Goal: Information Seeking & Learning: Learn about a topic

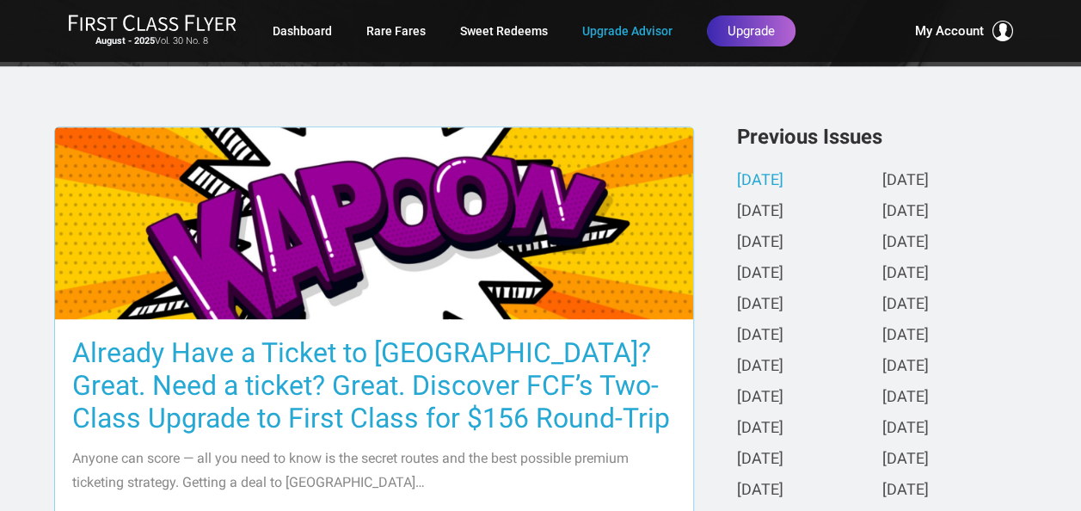
scroll to position [430, 0]
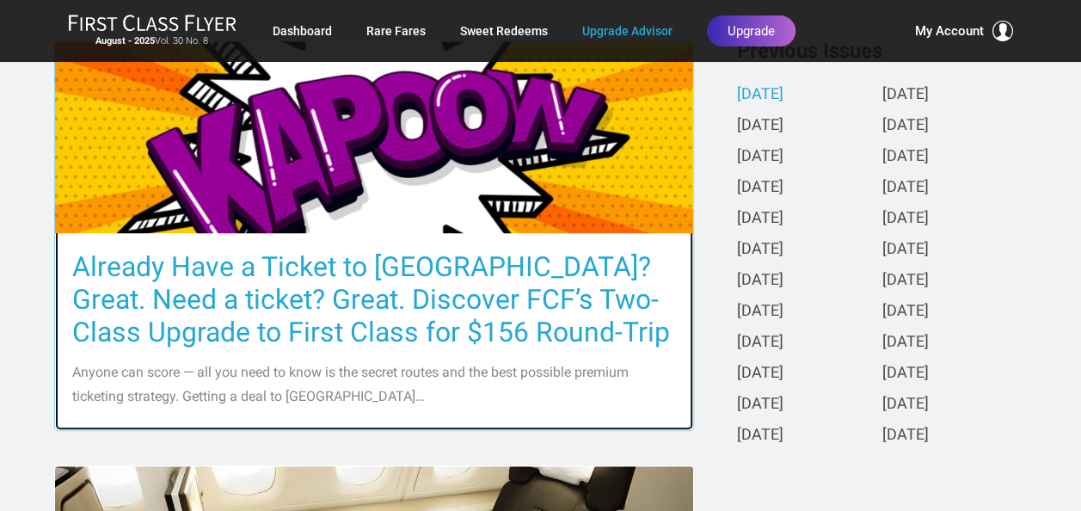
click at [256, 363] on p "Anyone can score — all you need to know is the secret routes and the best possi…" at bounding box center [374, 384] width 604 height 48
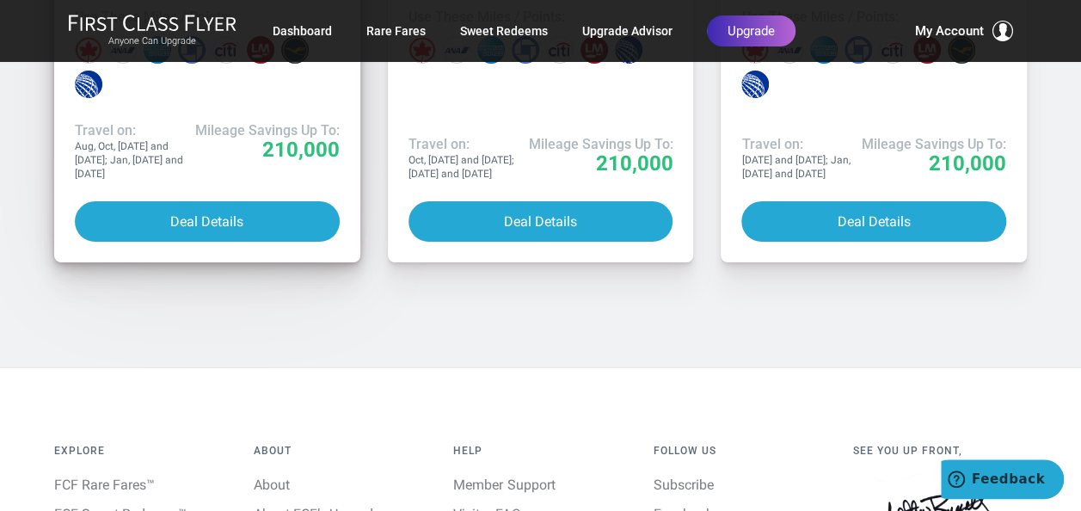
scroll to position [12468, 0]
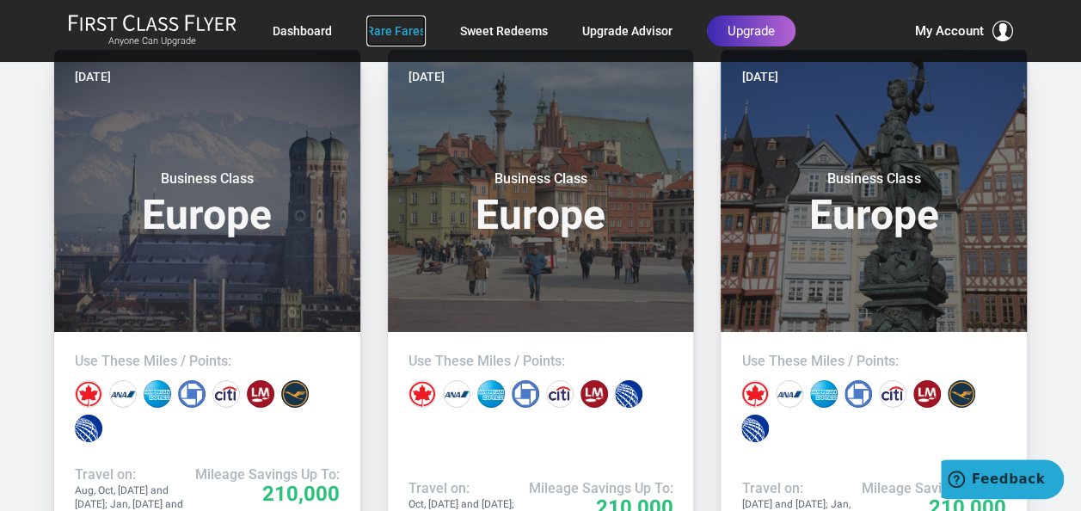
click at [395, 33] on link "Rare Fares" at bounding box center [395, 30] width 59 height 31
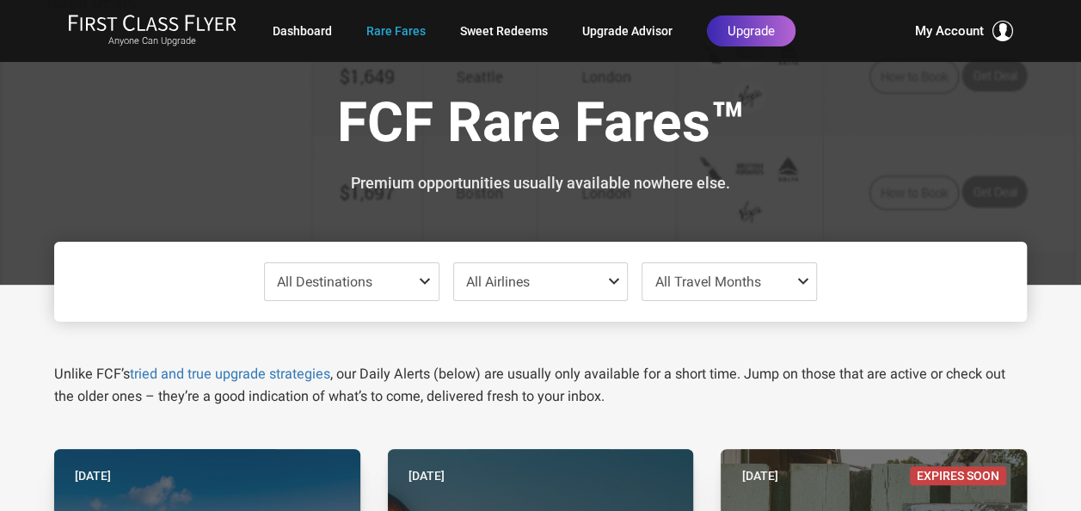
click at [418, 280] on span at bounding box center [428, 281] width 21 height 14
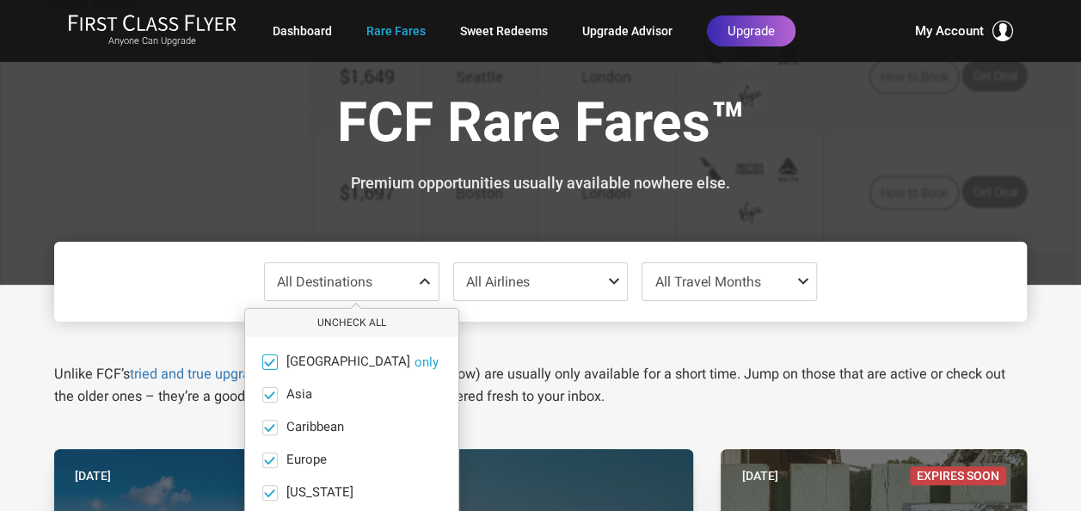
click at [270, 363] on span at bounding box center [269, 361] width 13 height 13
click at [0, 0] on input "Africa only" at bounding box center [0, 0] width 0 height 0
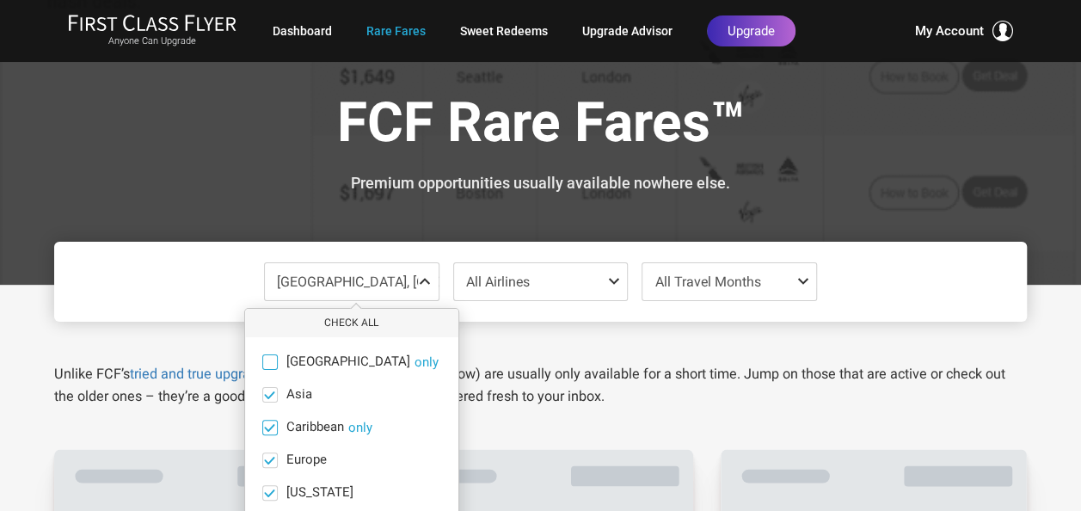
click at [267, 425] on span at bounding box center [269, 426] width 13 height 13
click at [0, 0] on input "Caribbean only" at bounding box center [0, 0] width 0 height 0
click at [268, 453] on span at bounding box center [269, 459] width 13 height 13
click at [0, 0] on input "Europe only" at bounding box center [0, 0] width 0 height 0
click at [263, 492] on span at bounding box center [269, 492] width 13 height 13
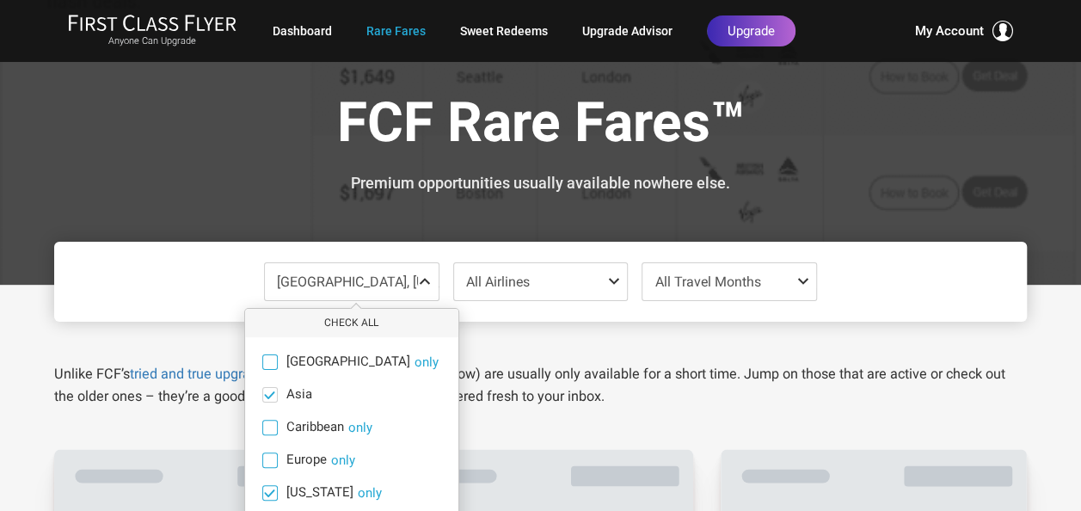
click at [0, 0] on input "Hawaii only" at bounding box center [0, 0] width 0 height 0
click at [803, 275] on span at bounding box center [805, 281] width 21 height 14
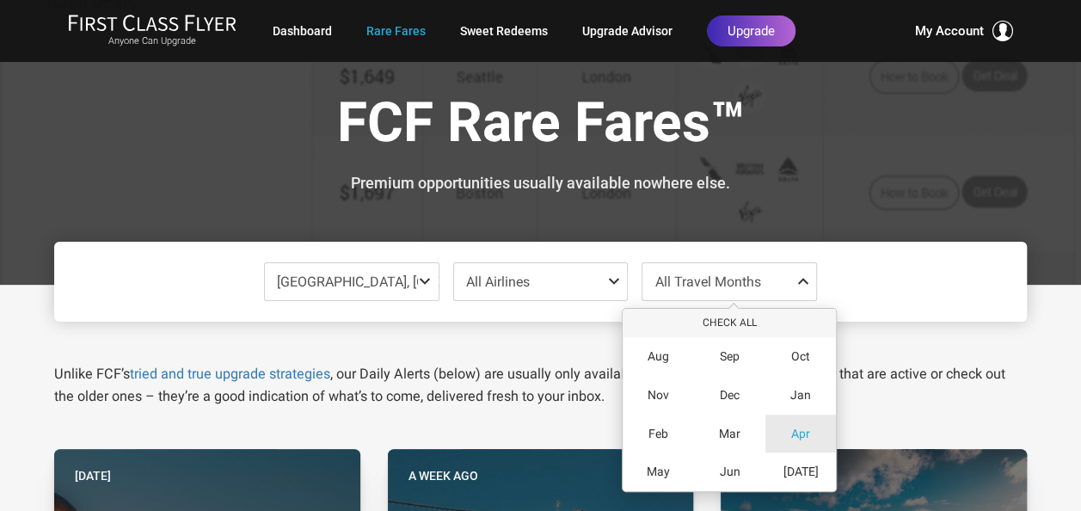
click at [795, 433] on span "Apr" at bounding box center [800, 433] width 19 height 15
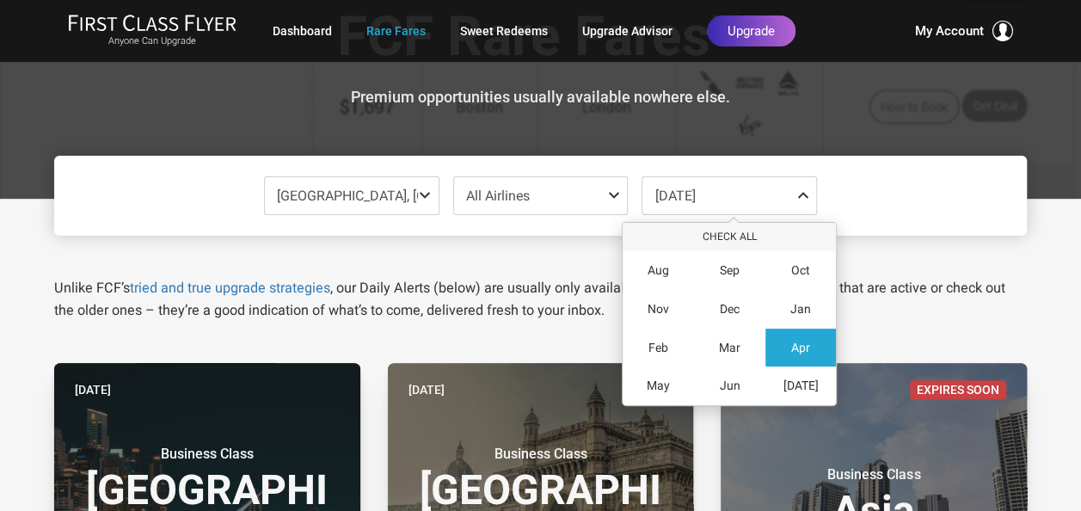
scroll to position [172, 0]
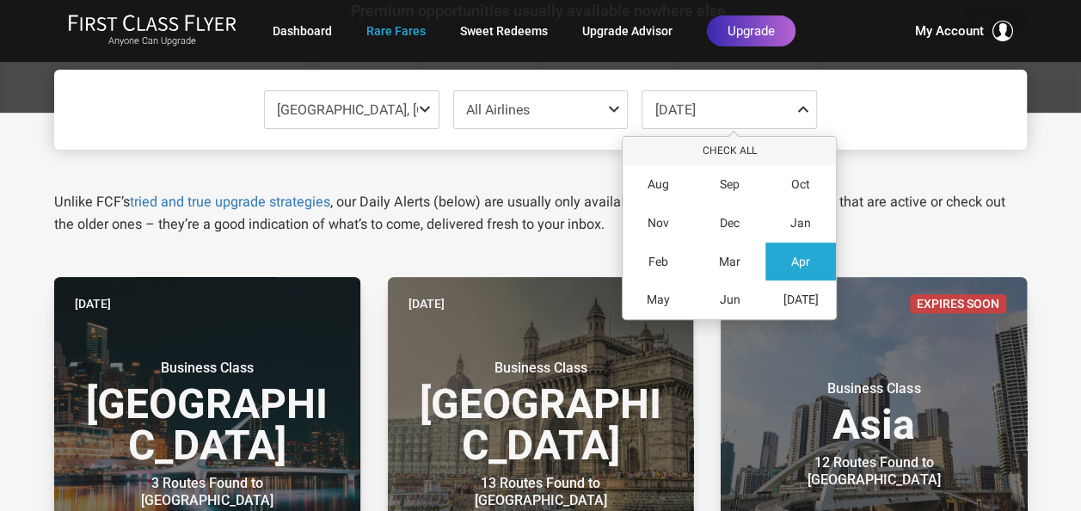
click at [426, 104] on span at bounding box center [428, 109] width 21 height 14
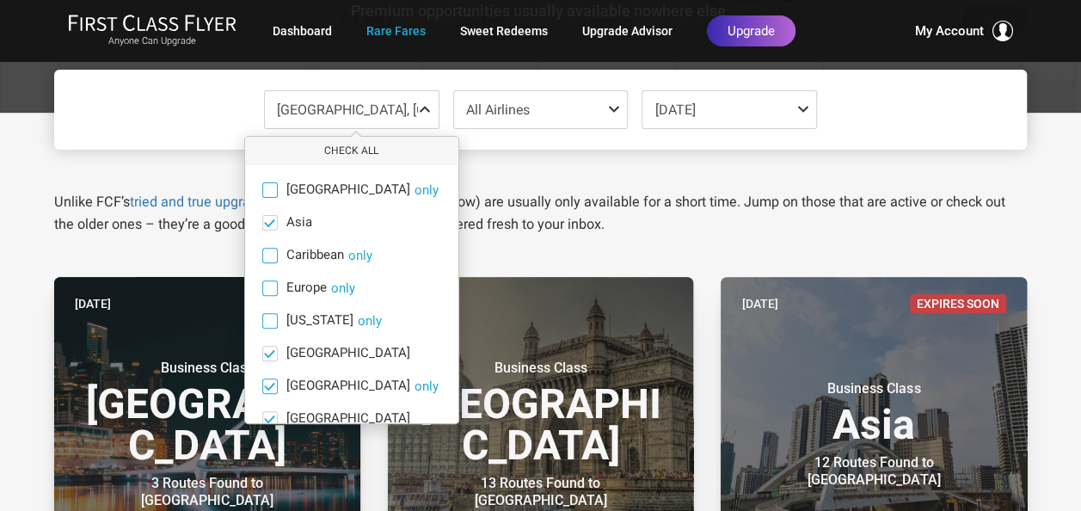
drag, startPoint x: 273, startPoint y: 351, endPoint x: 273, endPoint y: 378, distance: 27.5
click at [273, 356] on span at bounding box center [269, 353] width 13 height 13
click at [0, 0] on input "India only" at bounding box center [0, 0] width 0 height 0
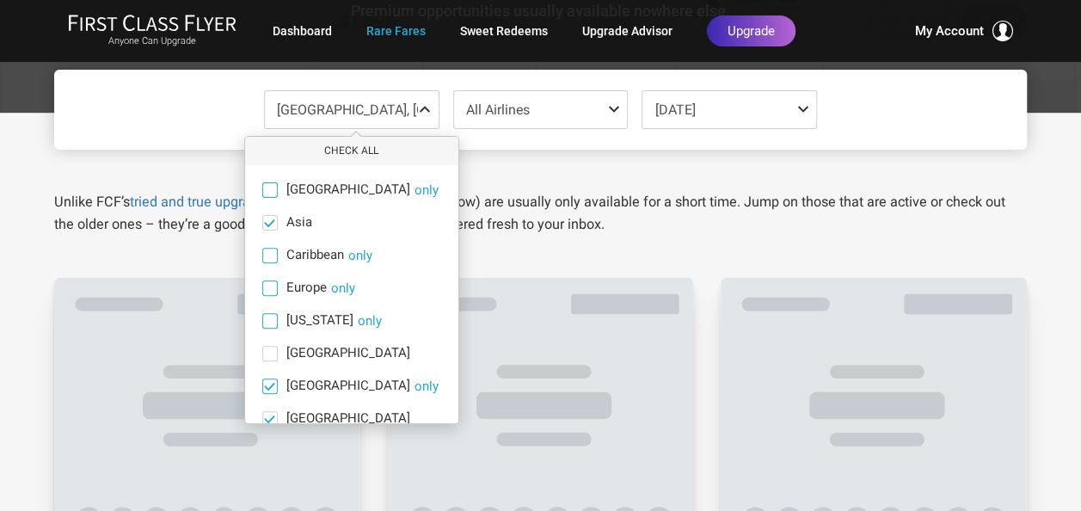
click at [273, 379] on span at bounding box center [269, 385] width 13 height 13
click at [0, 0] on input "Mexico only" at bounding box center [0, 0] width 0 height 0
click at [272, 416] on span at bounding box center [269, 418] width 13 height 13
click at [0, 0] on input "Middle East only" at bounding box center [0, 0] width 0 height 0
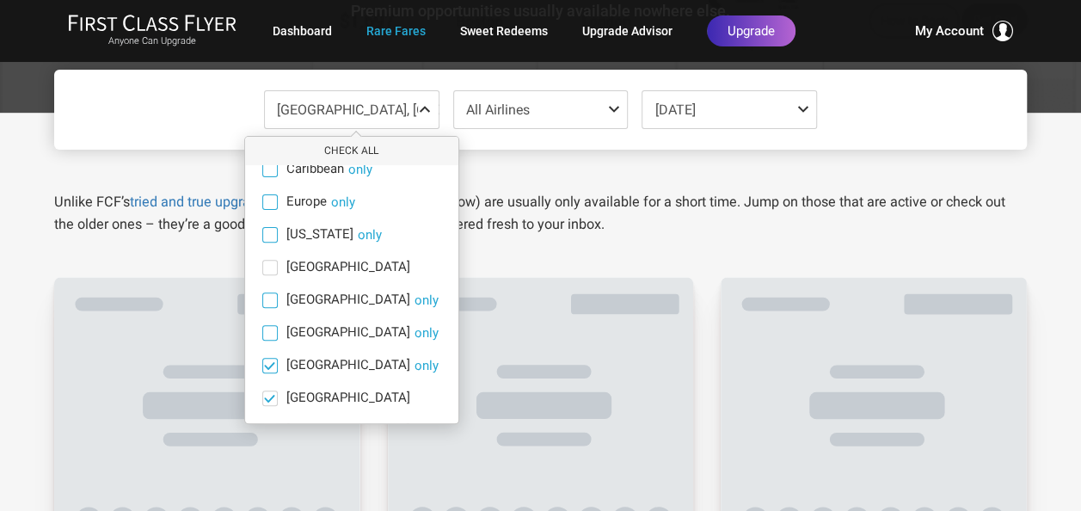
scroll to position [119, 0]
click at [270, 329] on span at bounding box center [269, 332] width 13 height 13
click at [0, 0] on input "North America only" at bounding box center [0, 0] width 0 height 0
click at [266, 359] on span at bounding box center [269, 365] width 13 height 13
click at [0, 0] on input "South America only" at bounding box center [0, 0] width 0 height 0
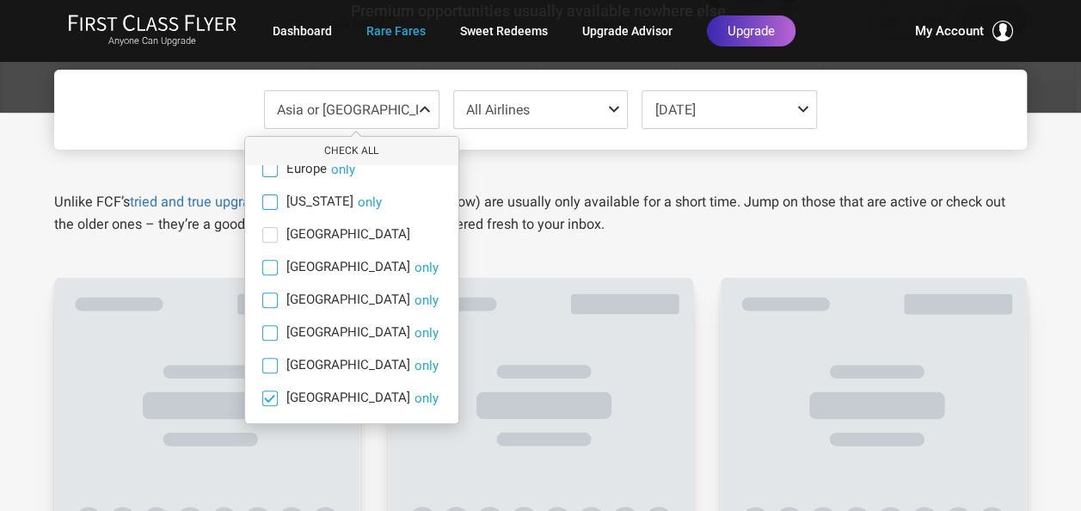
click at [274, 396] on span at bounding box center [269, 397] width 13 height 13
click at [0, 0] on input "South Pacific only" at bounding box center [0, 0] width 0 height 0
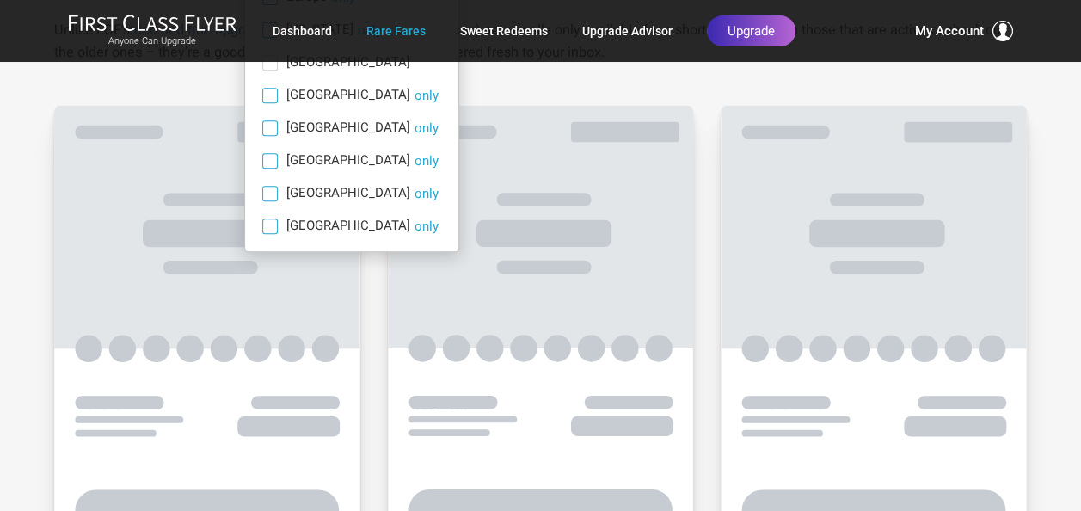
scroll to position [0, 0]
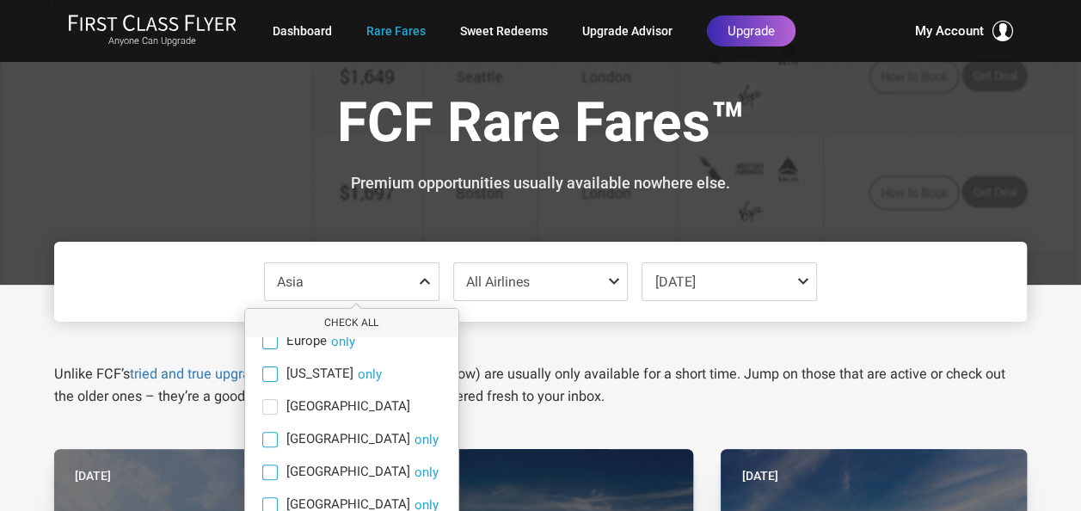
click at [678, 335] on div "Unlike FCF’s tried and true upgrade strategies , our Daily Alerts (below) are u…" at bounding box center [540, 365] width 998 height 86
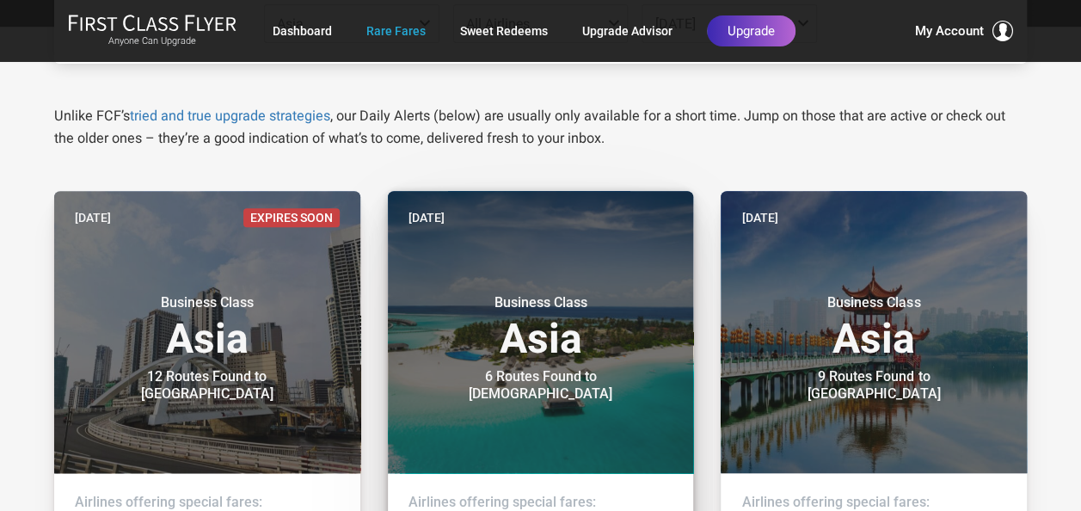
scroll to position [344, 0]
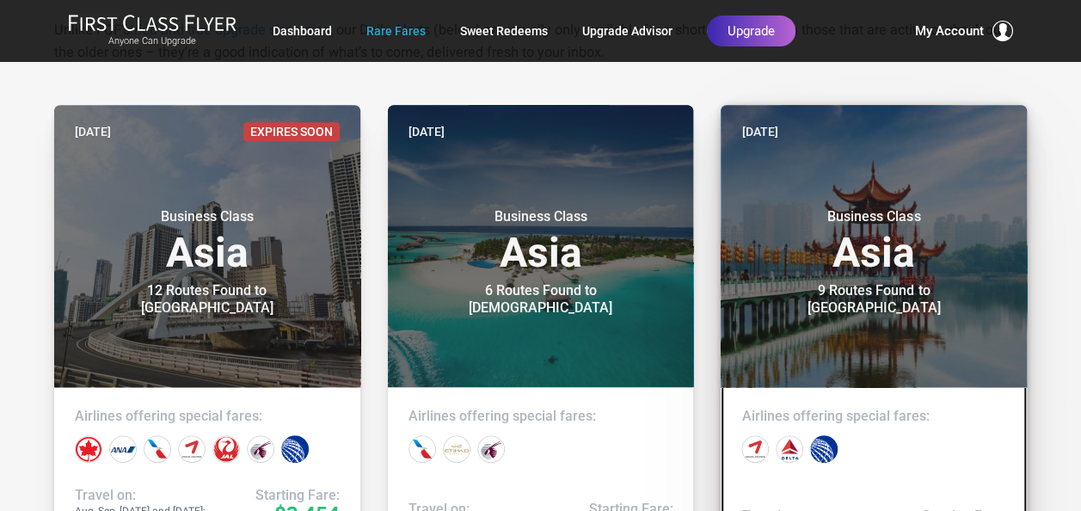
click at [798, 328] on header "Jun 23 Business Class Asia 9 Routes Found to Taipei" at bounding box center [874, 246] width 306 height 282
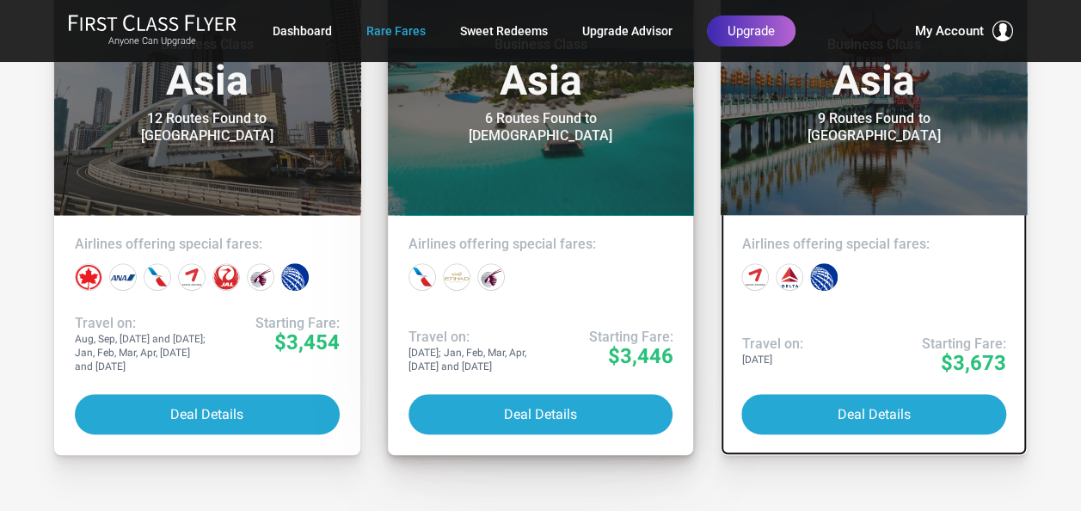
scroll to position [86, 0]
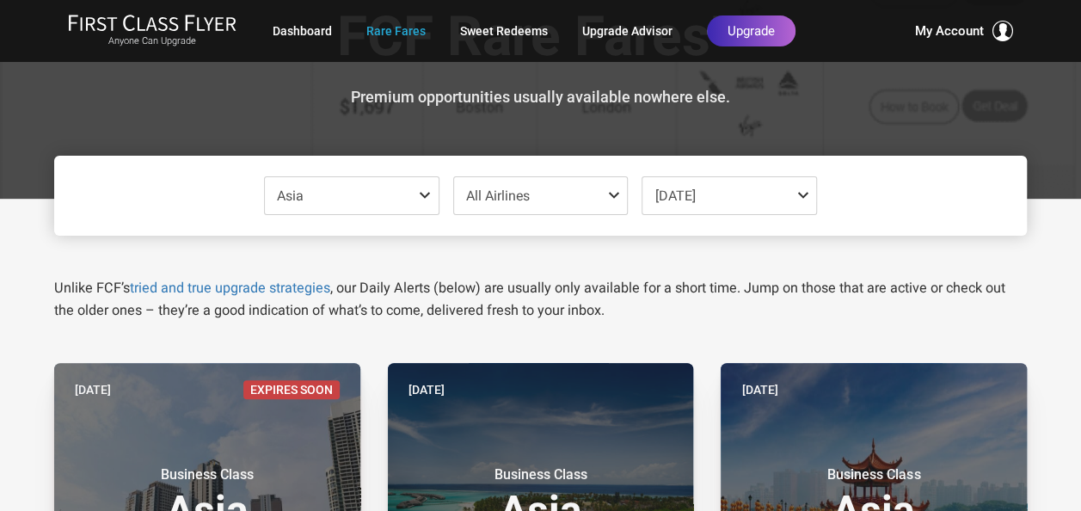
click at [617, 193] on span at bounding box center [616, 195] width 21 height 14
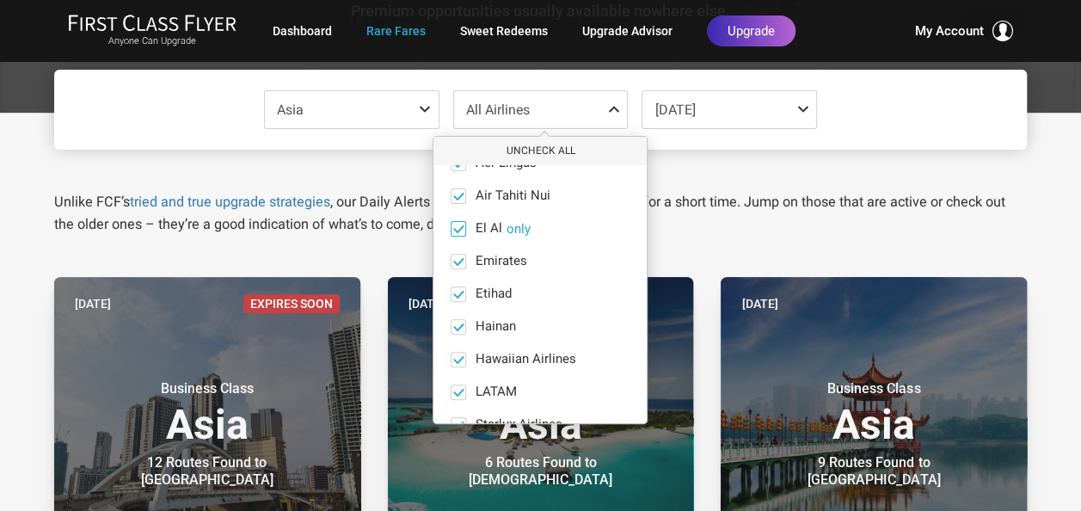
scroll to position [258, 0]
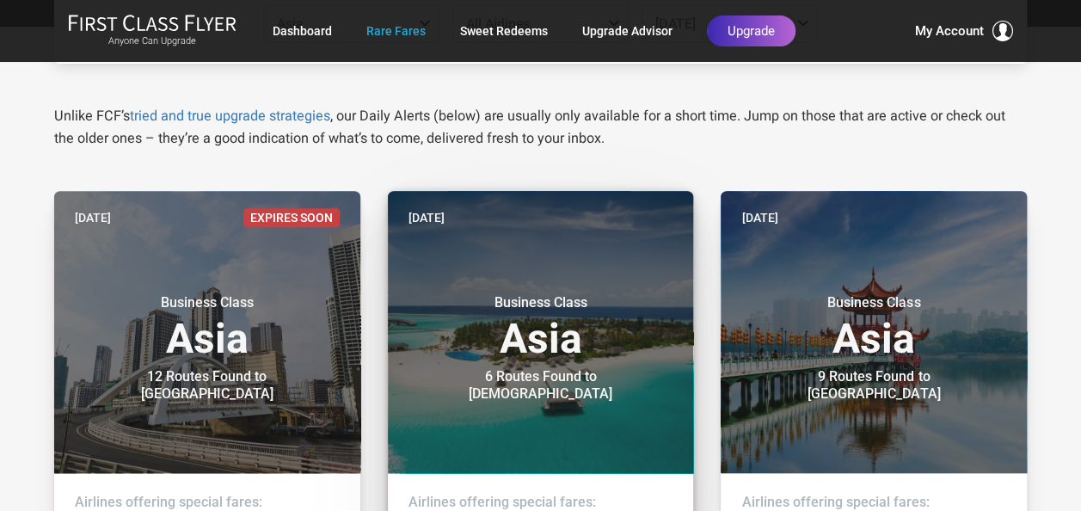
scroll to position [0, 0]
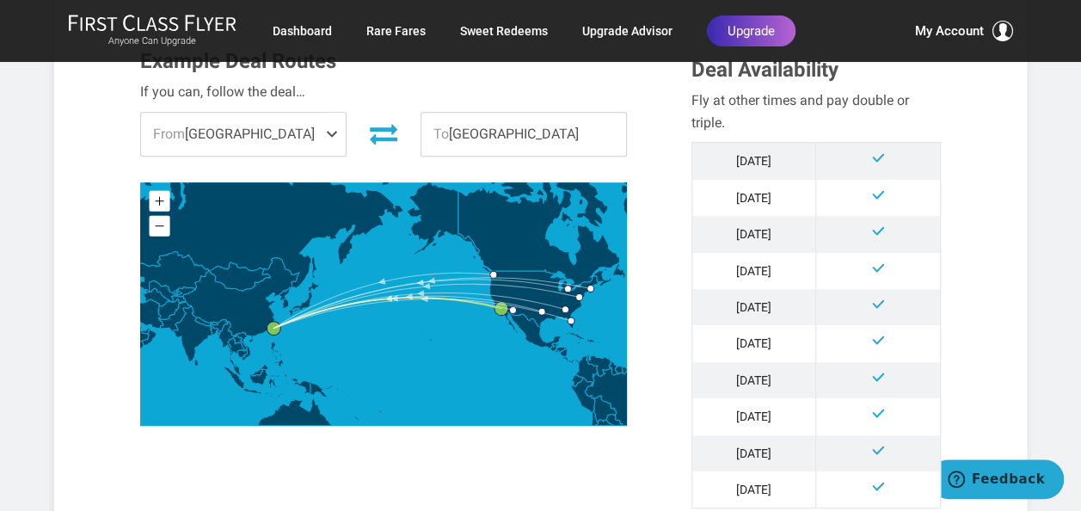
scroll to position [344, 0]
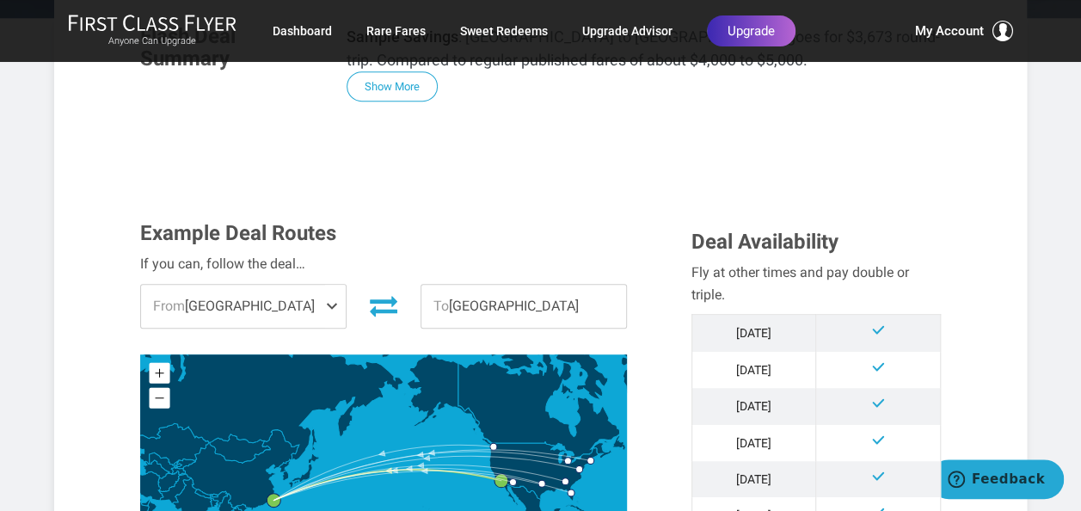
click at [328, 304] on span at bounding box center [335, 306] width 21 height 43
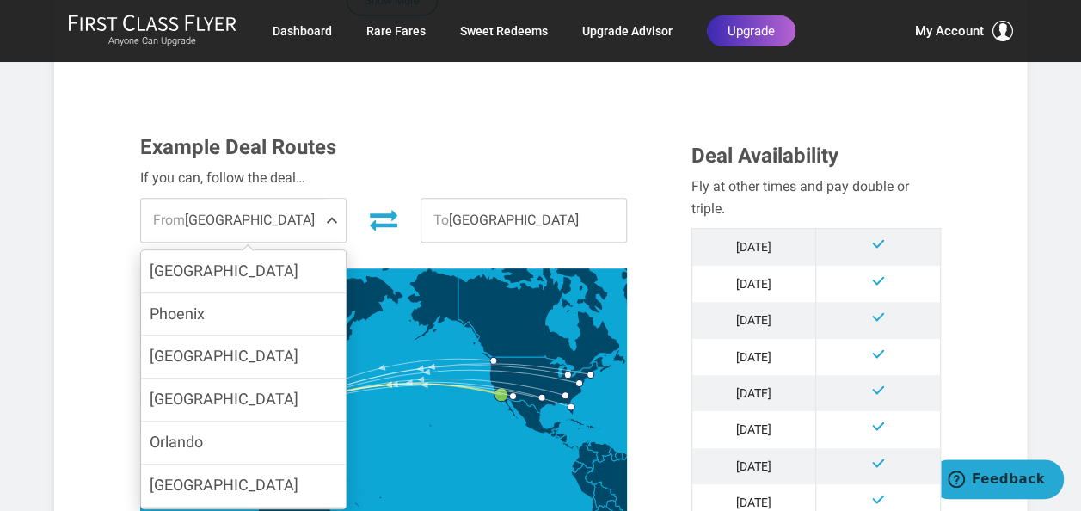
scroll to position [516, 0]
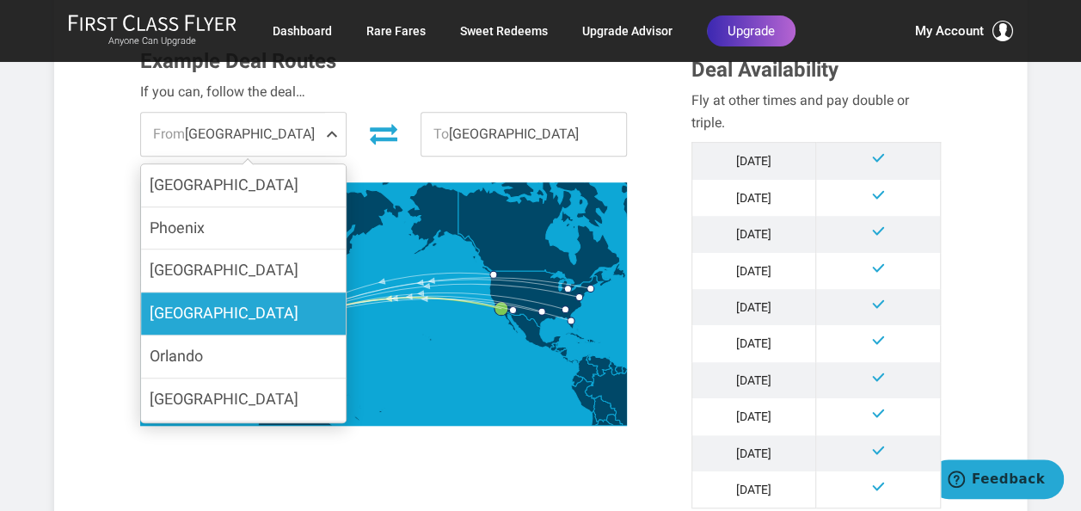
click at [283, 322] on label "[GEOGRAPHIC_DATA]" at bounding box center [243, 313] width 205 height 42
click at [0, 0] on input "[GEOGRAPHIC_DATA]" at bounding box center [0, 0] width 0 height 0
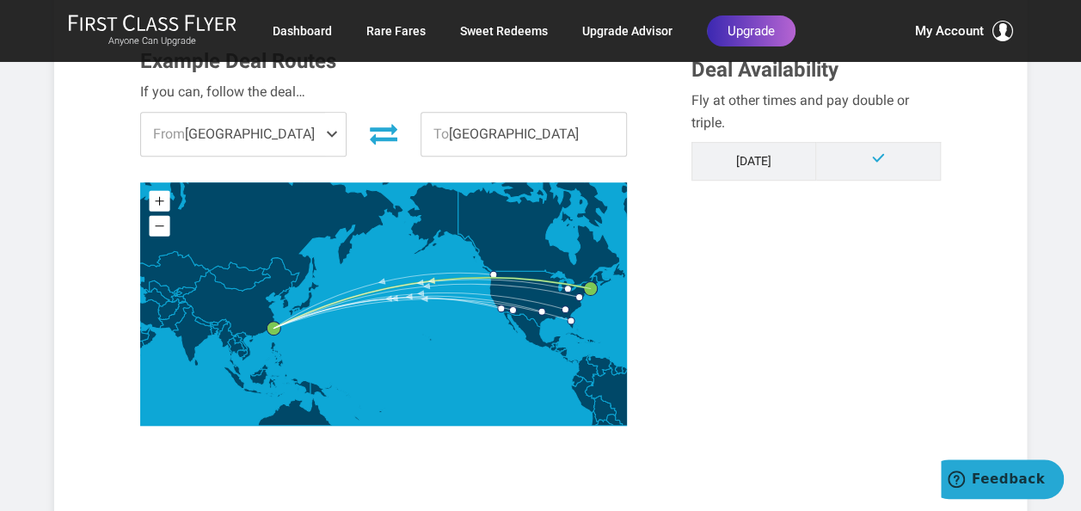
click at [526, 131] on span "To [GEOGRAPHIC_DATA]" at bounding box center [523, 134] width 205 height 43
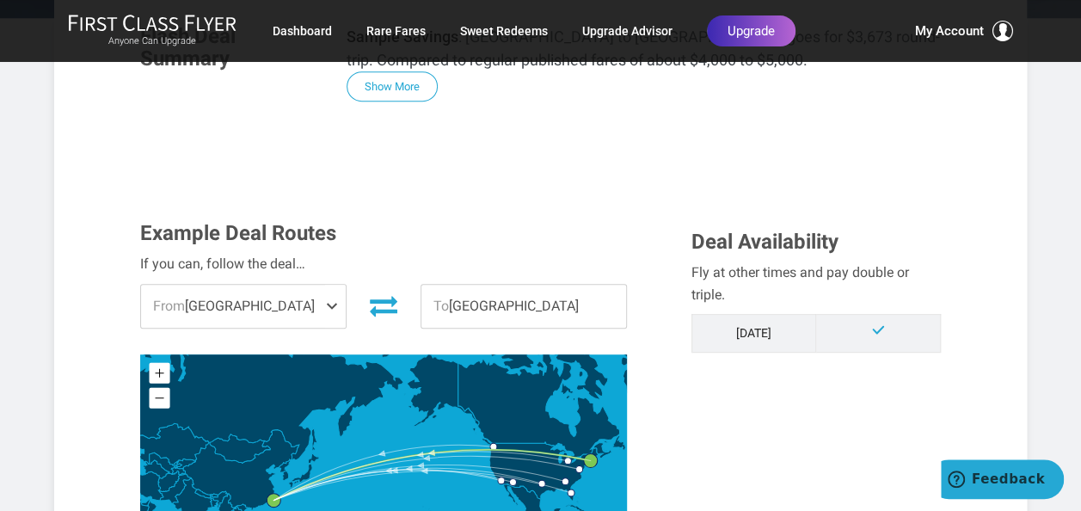
scroll to position [430, 0]
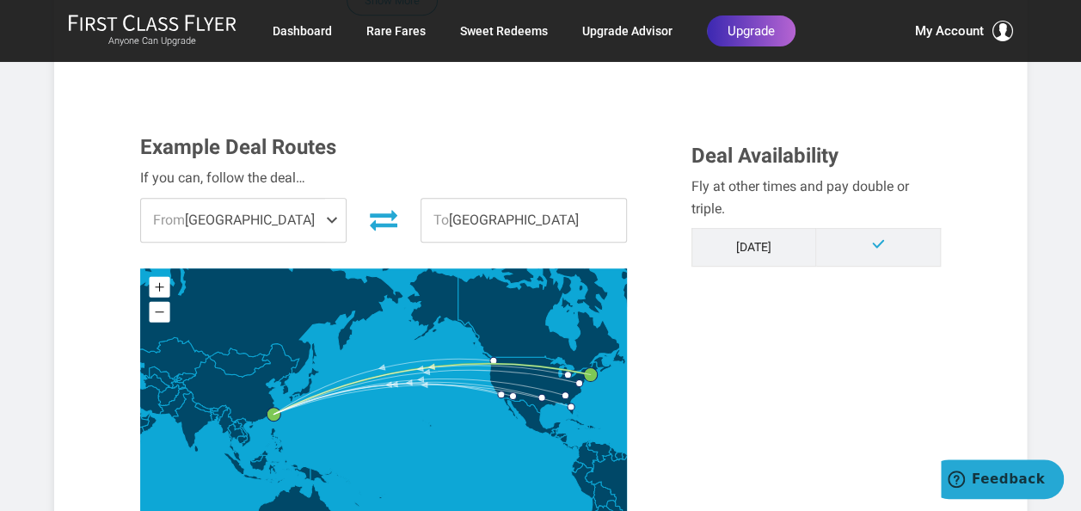
click at [328, 222] on span at bounding box center [335, 220] width 21 height 43
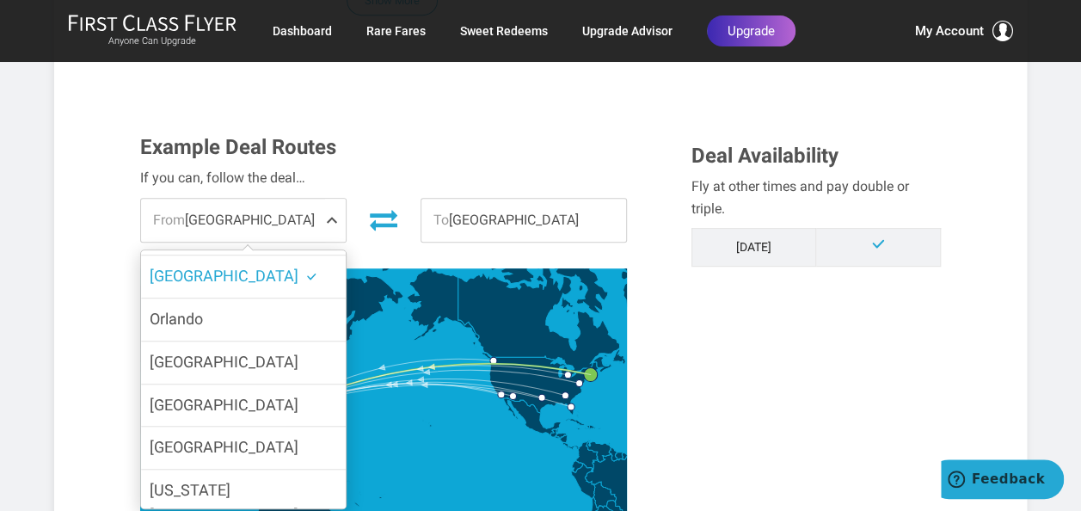
scroll to position [124, 0]
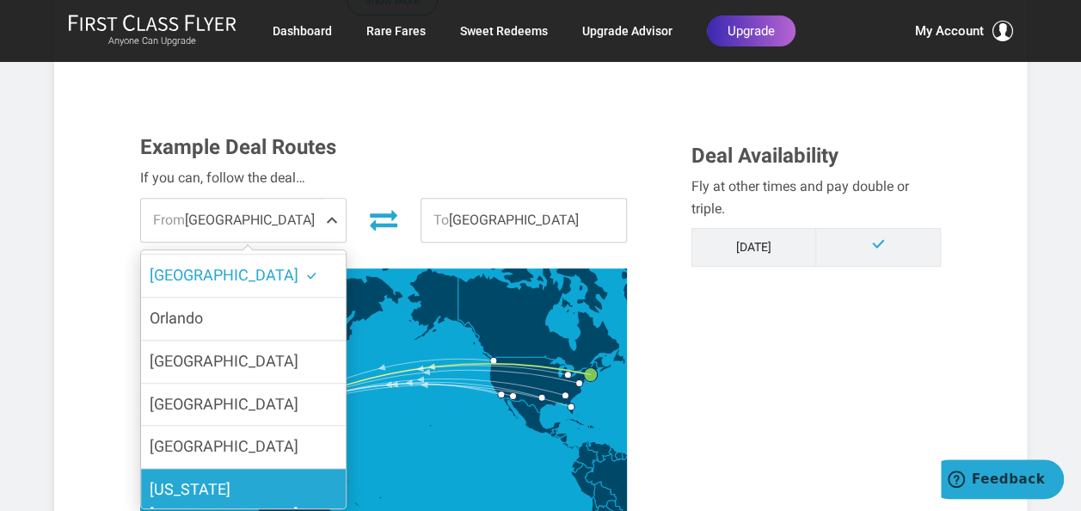
click at [282, 485] on label "[US_STATE][GEOGRAPHIC_DATA]" at bounding box center [243, 502] width 205 height 67
click at [0, 0] on input "[US_STATE][GEOGRAPHIC_DATA]" at bounding box center [0, 0] width 0 height 0
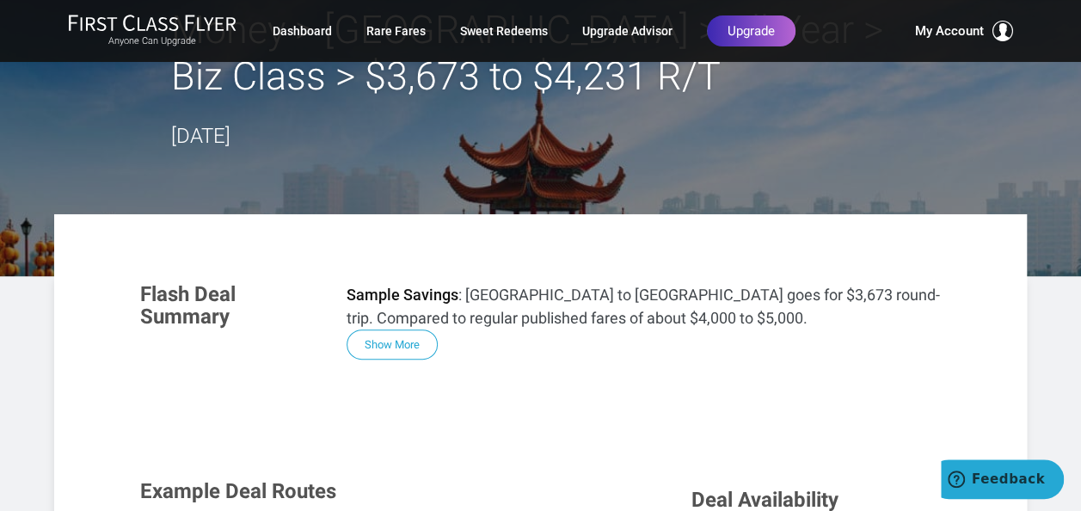
scroll to position [0, 0]
